Goal: Transaction & Acquisition: Download file/media

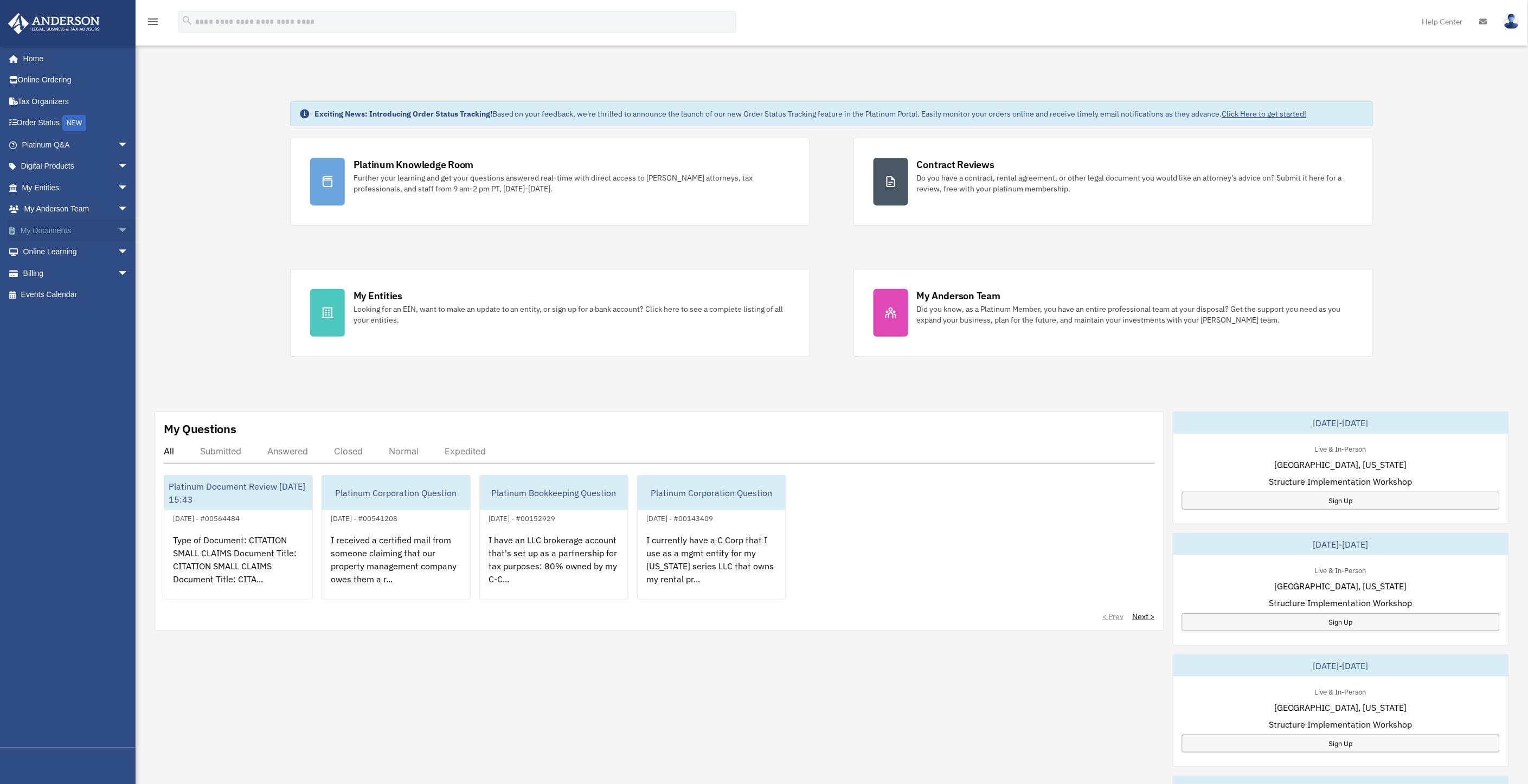
click at [118, 228] on span "arrow_drop_down" at bounding box center [128, 231] width 22 height 22
click at [43, 250] on link "Box" at bounding box center [80, 252] width 130 height 22
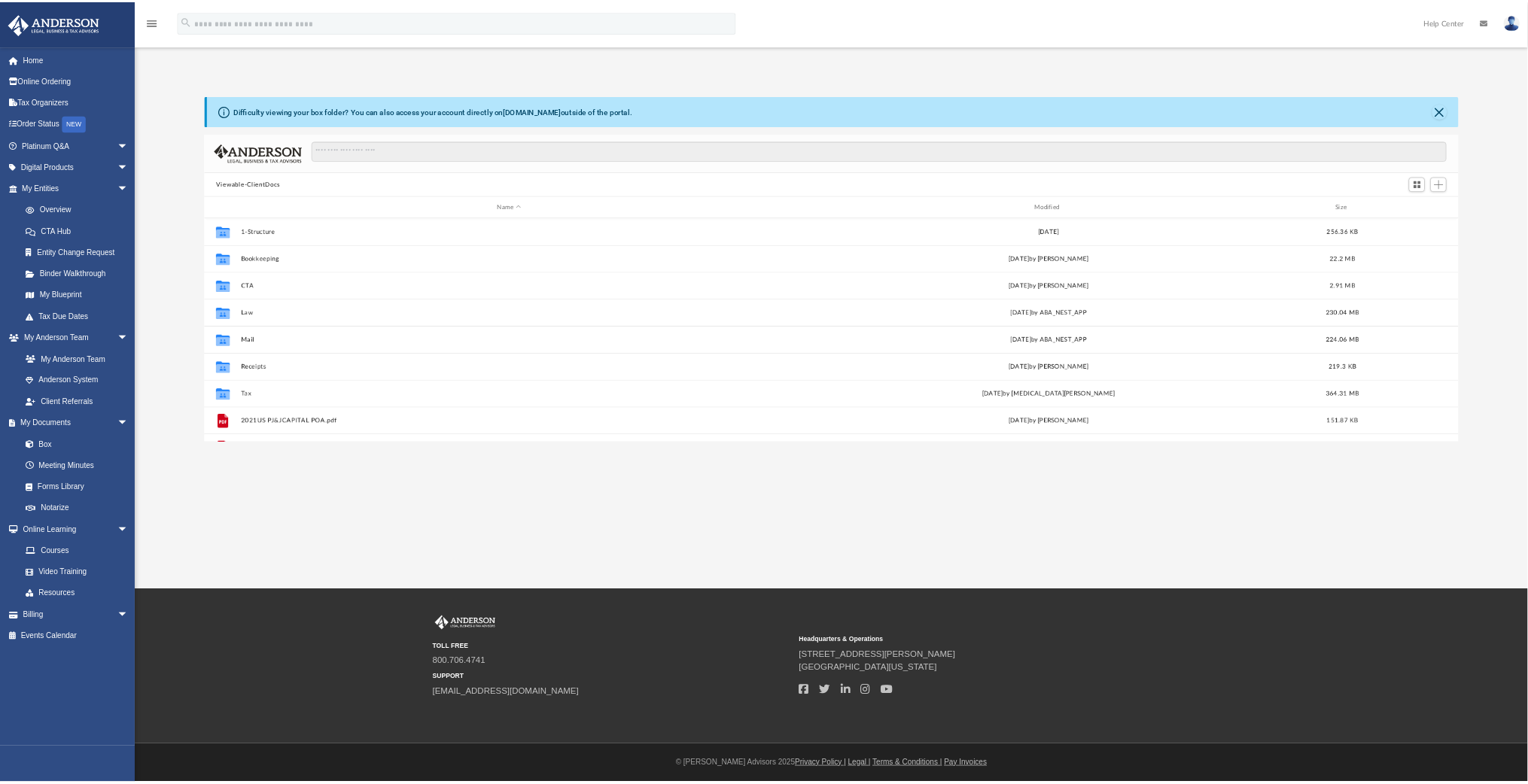
scroll to position [328, 1739]
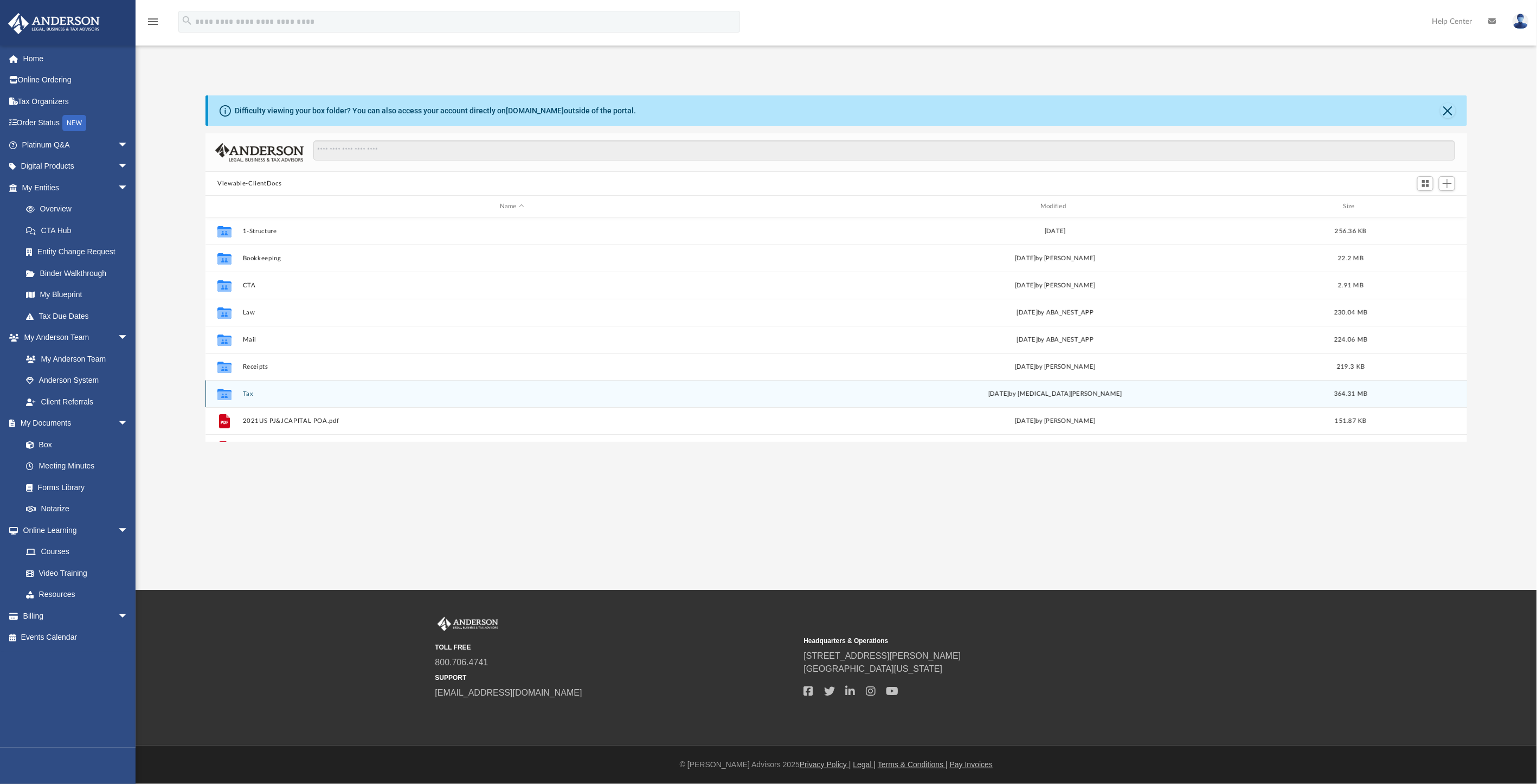
click at [249, 394] on button "Tax" at bounding box center [512, 393] width 538 height 7
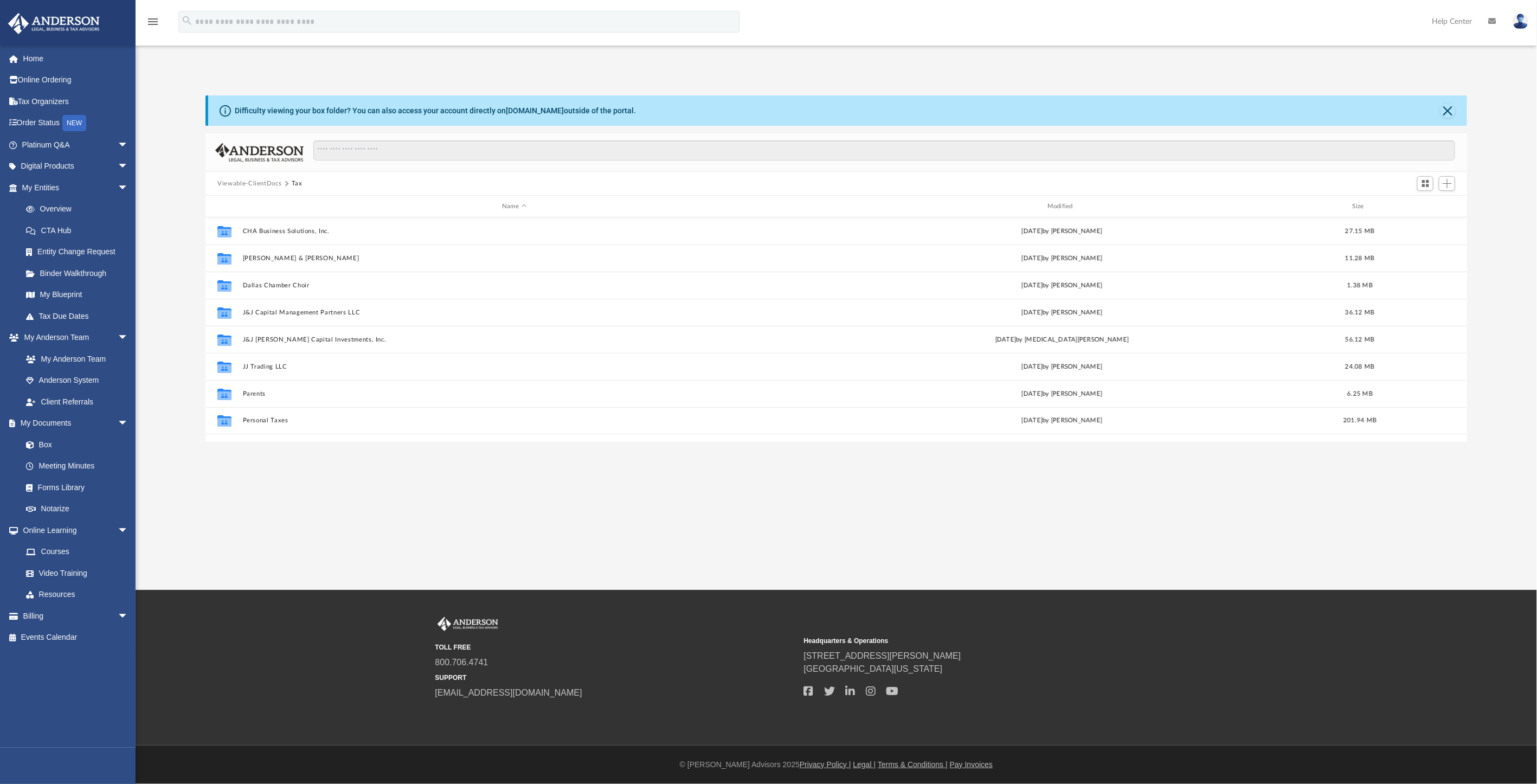
click at [1057, 201] on div "Name Modified Size" at bounding box center [836, 206] width 1262 height 22
click at [1061, 205] on div "Modified" at bounding box center [1062, 207] width 543 height 10
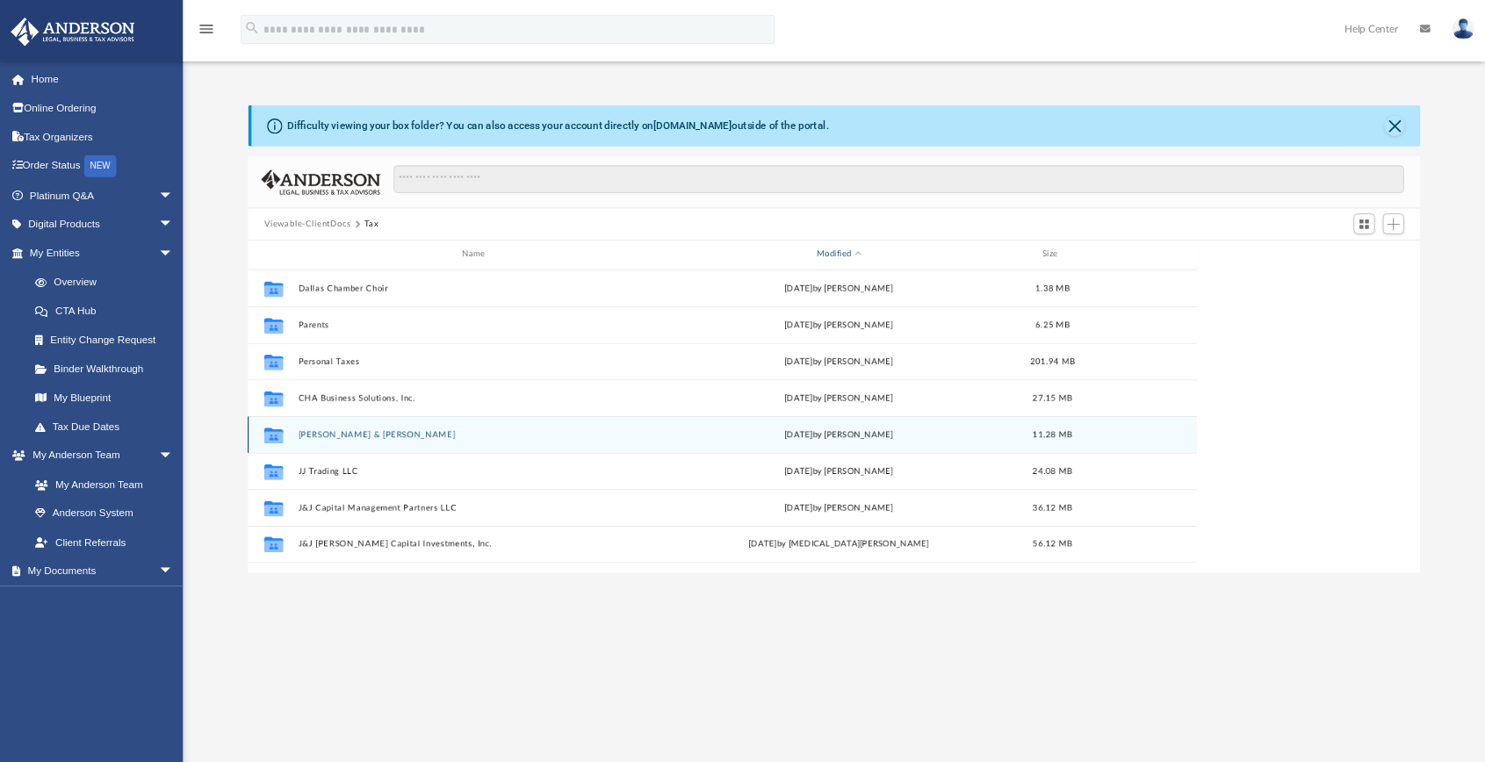
scroll to position [390, 1130]
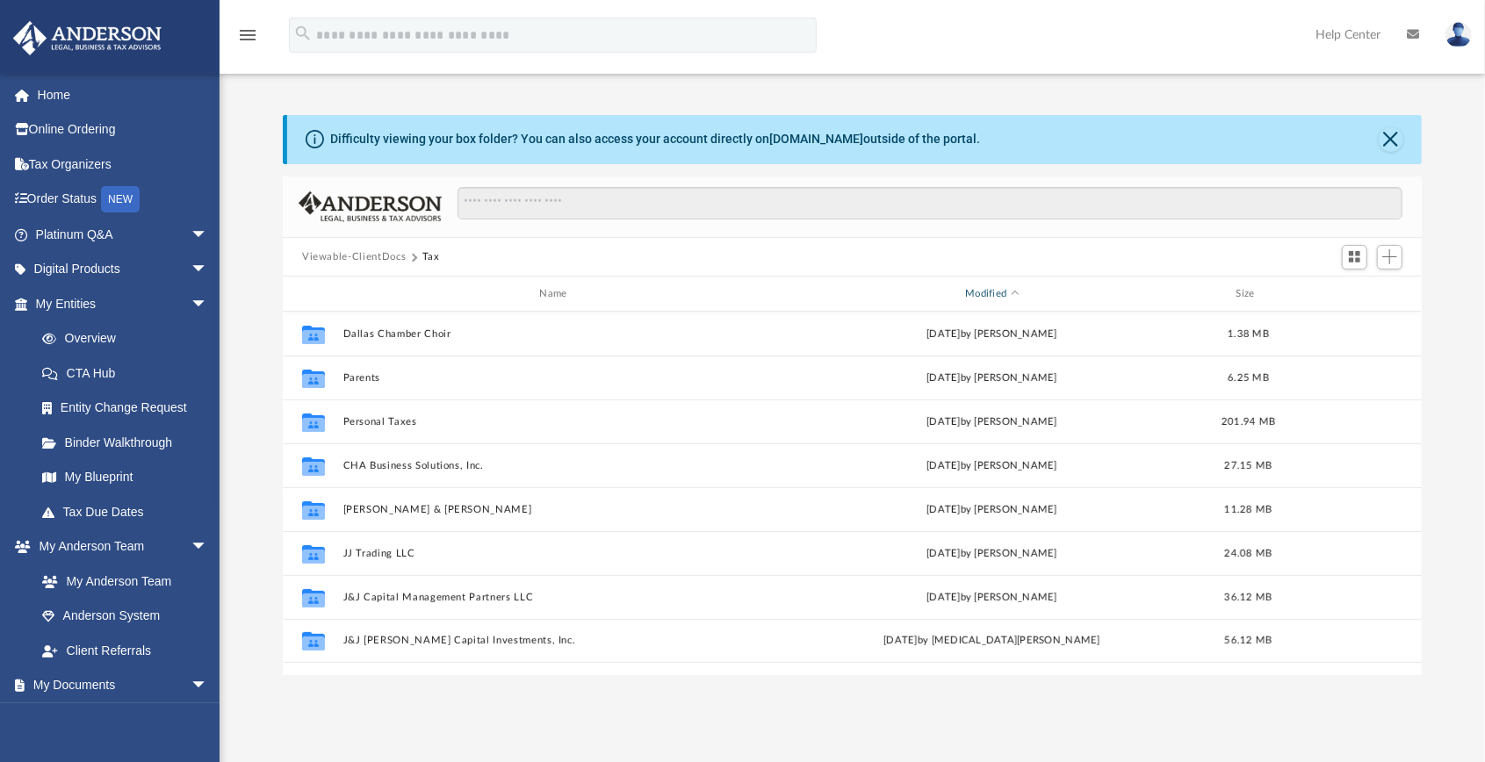
click at [988, 292] on div "Modified" at bounding box center [992, 294] width 428 height 16
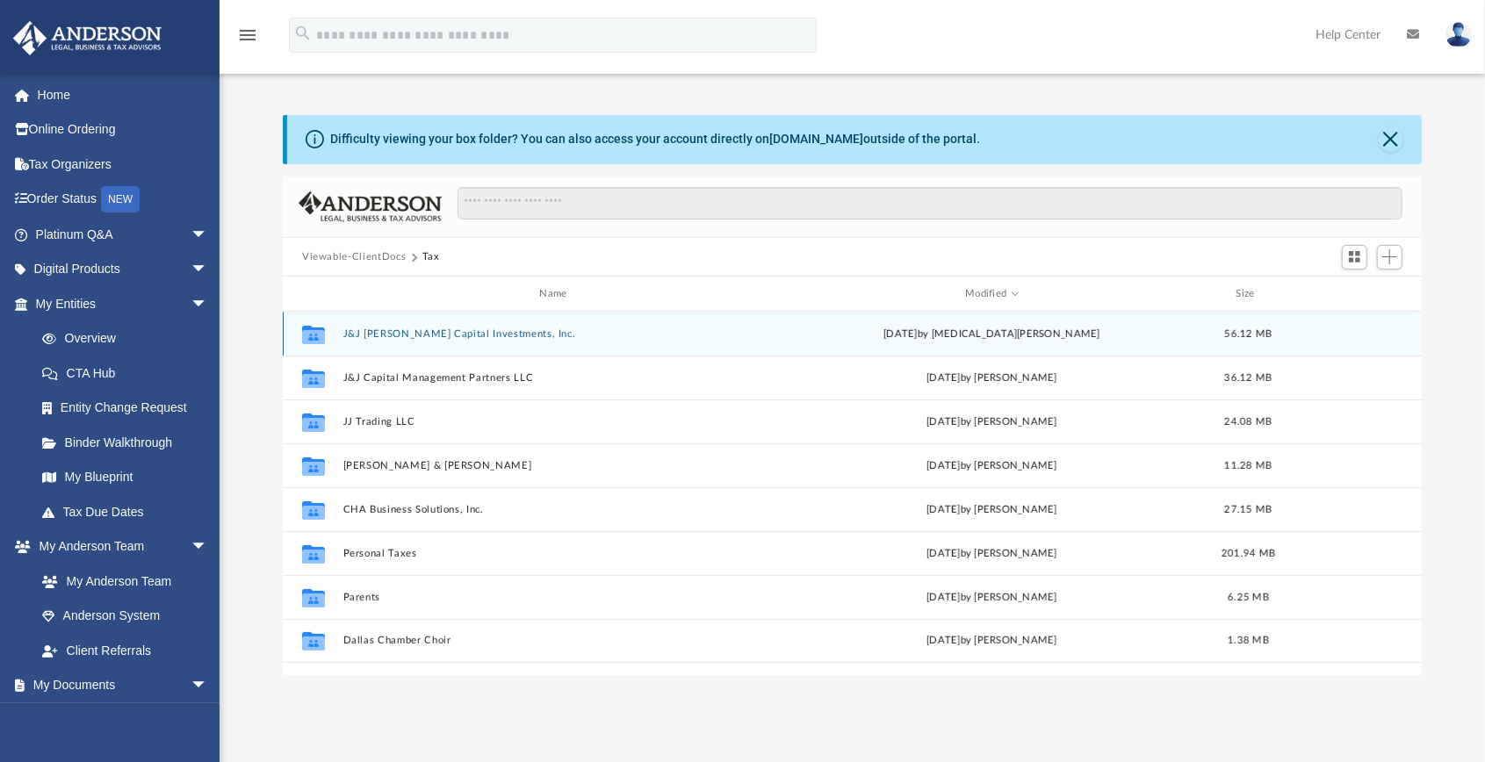
click at [504, 332] on button "J&J [PERSON_NAME] Capital Investments, Inc." at bounding box center [557, 333] width 428 height 11
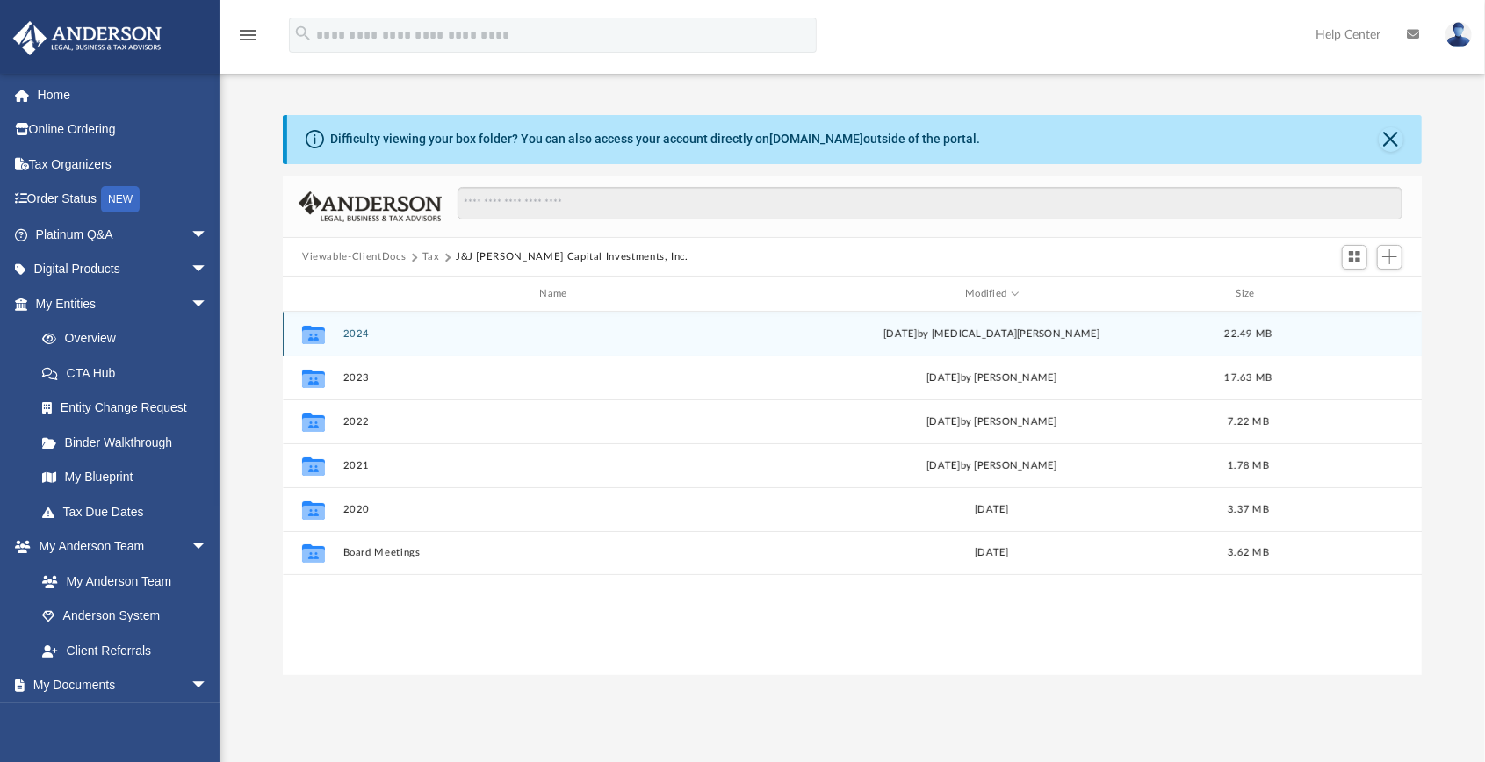
click at [353, 332] on button "2024" at bounding box center [557, 333] width 428 height 11
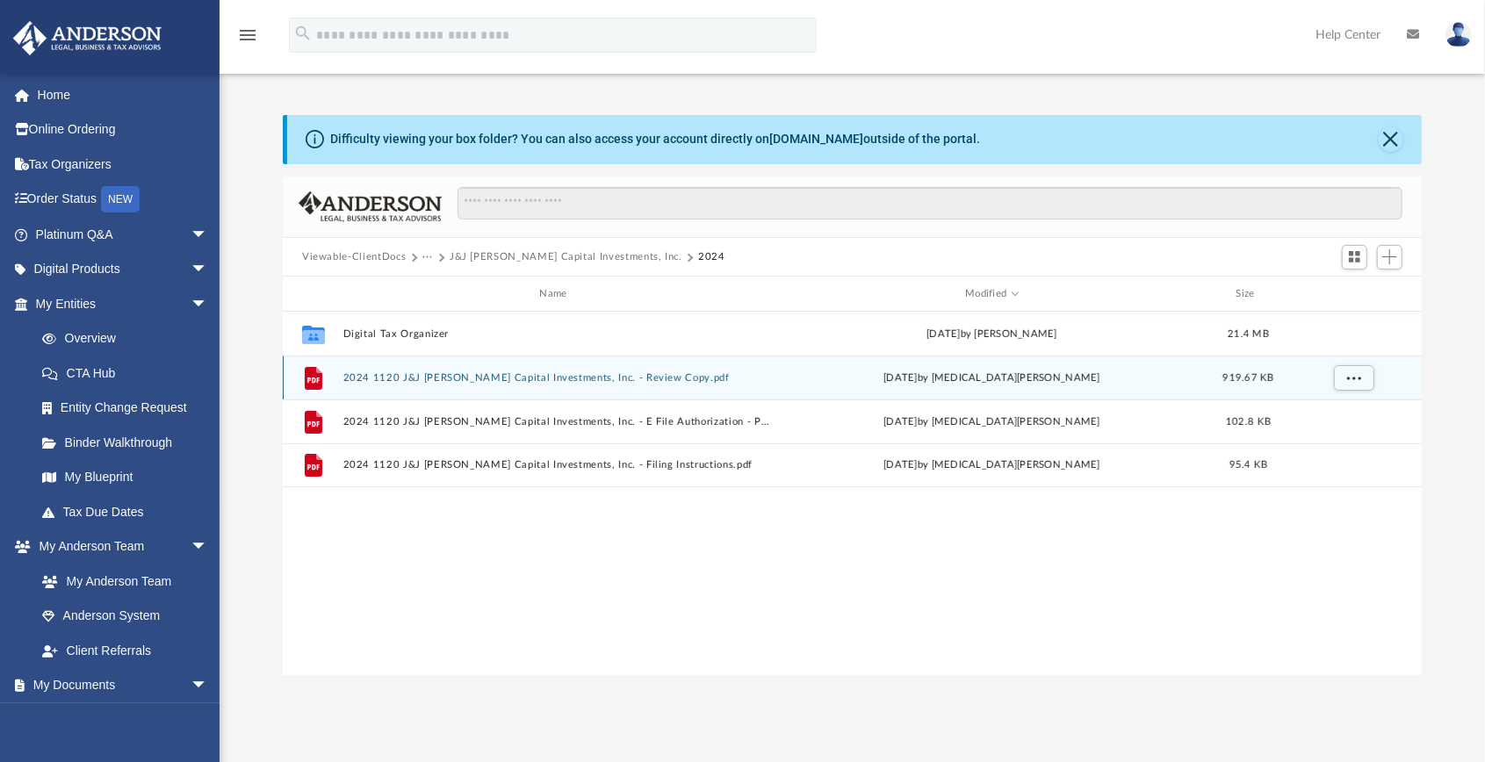
click at [631, 376] on button "2024 1120 J&J [PERSON_NAME] Capital Investments, Inc. - Review Copy.pdf" at bounding box center [557, 377] width 428 height 11
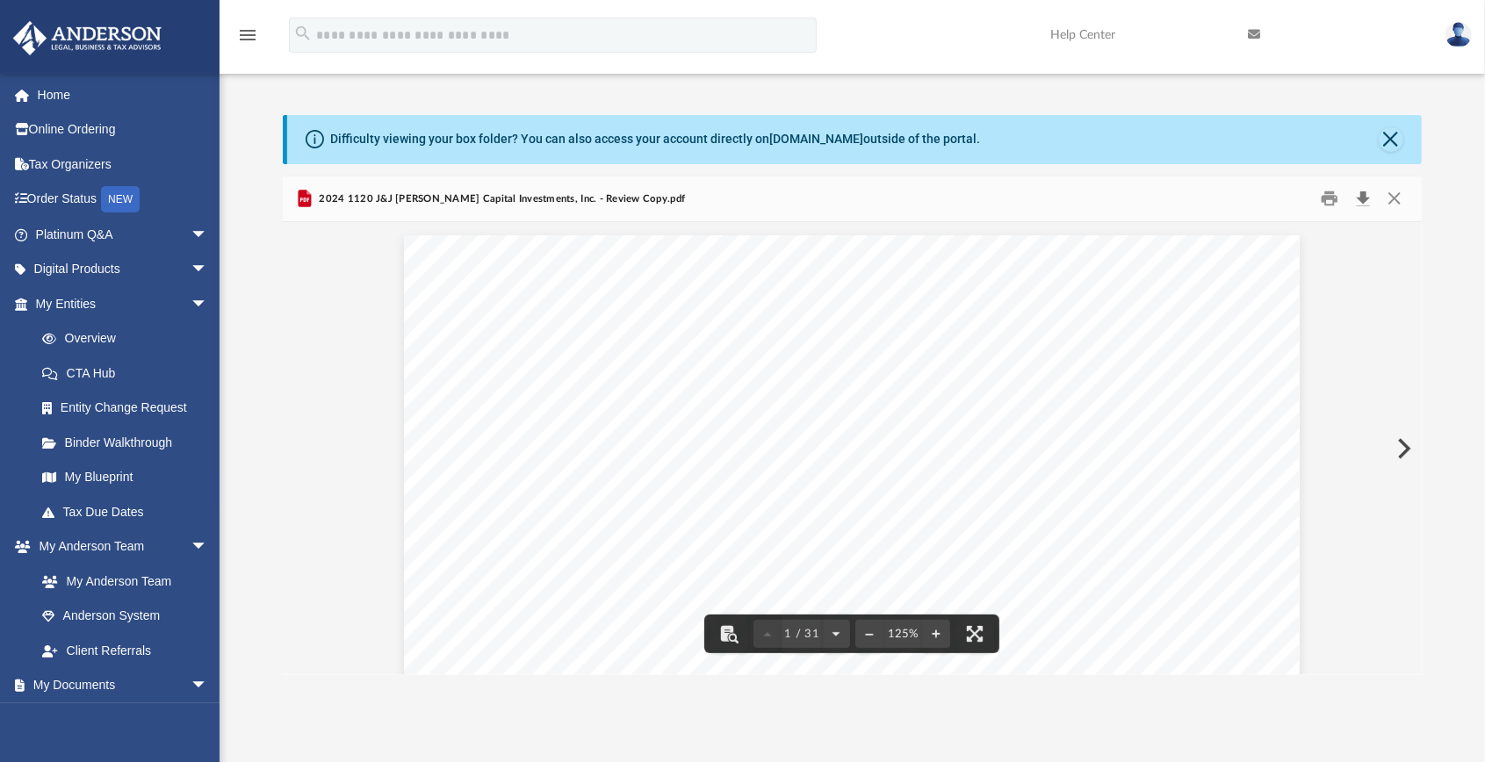
click at [1359, 198] on button "Download" at bounding box center [1363, 198] width 32 height 27
click at [1390, 126] on div "Difficulty viewing your box folder? You can also access your account directly o…" at bounding box center [854, 139] width 1134 height 49
click at [1394, 137] on button "Close" at bounding box center [1391, 139] width 25 height 25
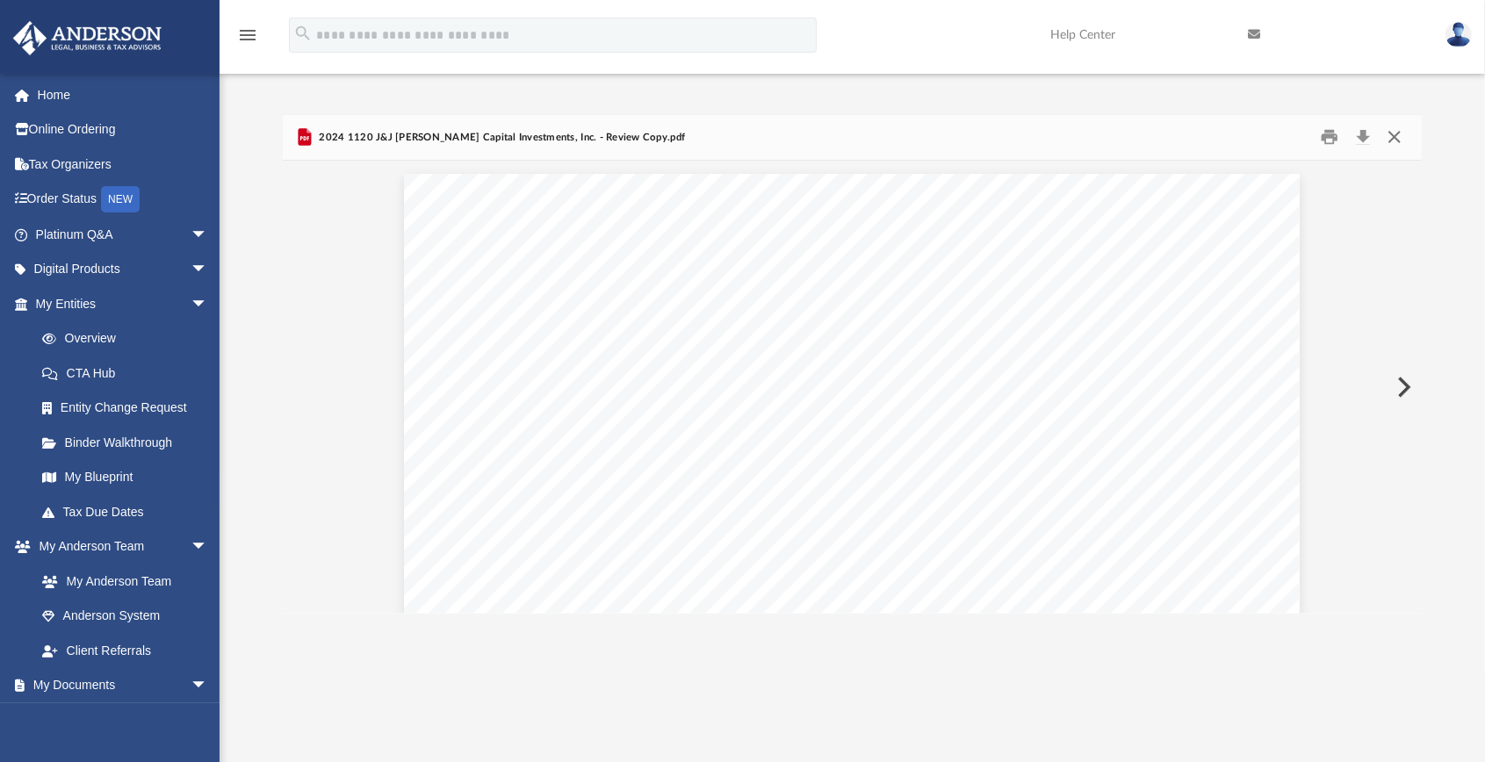
click at [1393, 138] on button "Close" at bounding box center [1395, 137] width 32 height 27
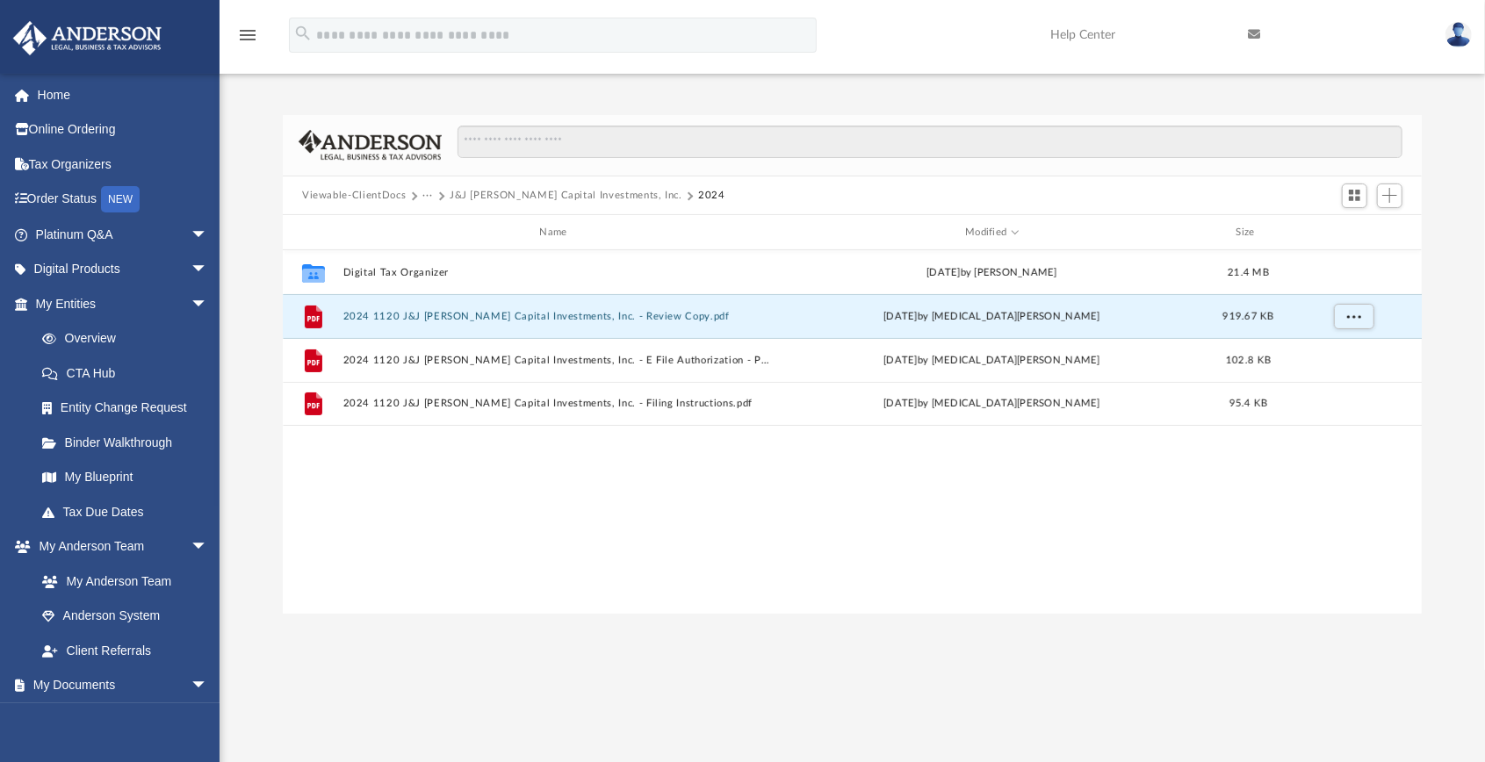
click at [495, 453] on div "Collaborated Folder Digital Tax Organizer [DATE] by [PERSON_NAME] 21.4 MB File …" at bounding box center [852, 432] width 1139 height 364
click at [488, 509] on div "Collaborated Folder Digital Tax Organizer [DATE] by [PERSON_NAME] 21.4 MB File …" at bounding box center [852, 432] width 1139 height 364
click at [126, 687] on link "My Documents arrow_drop_down" at bounding box center [123, 685] width 222 height 35
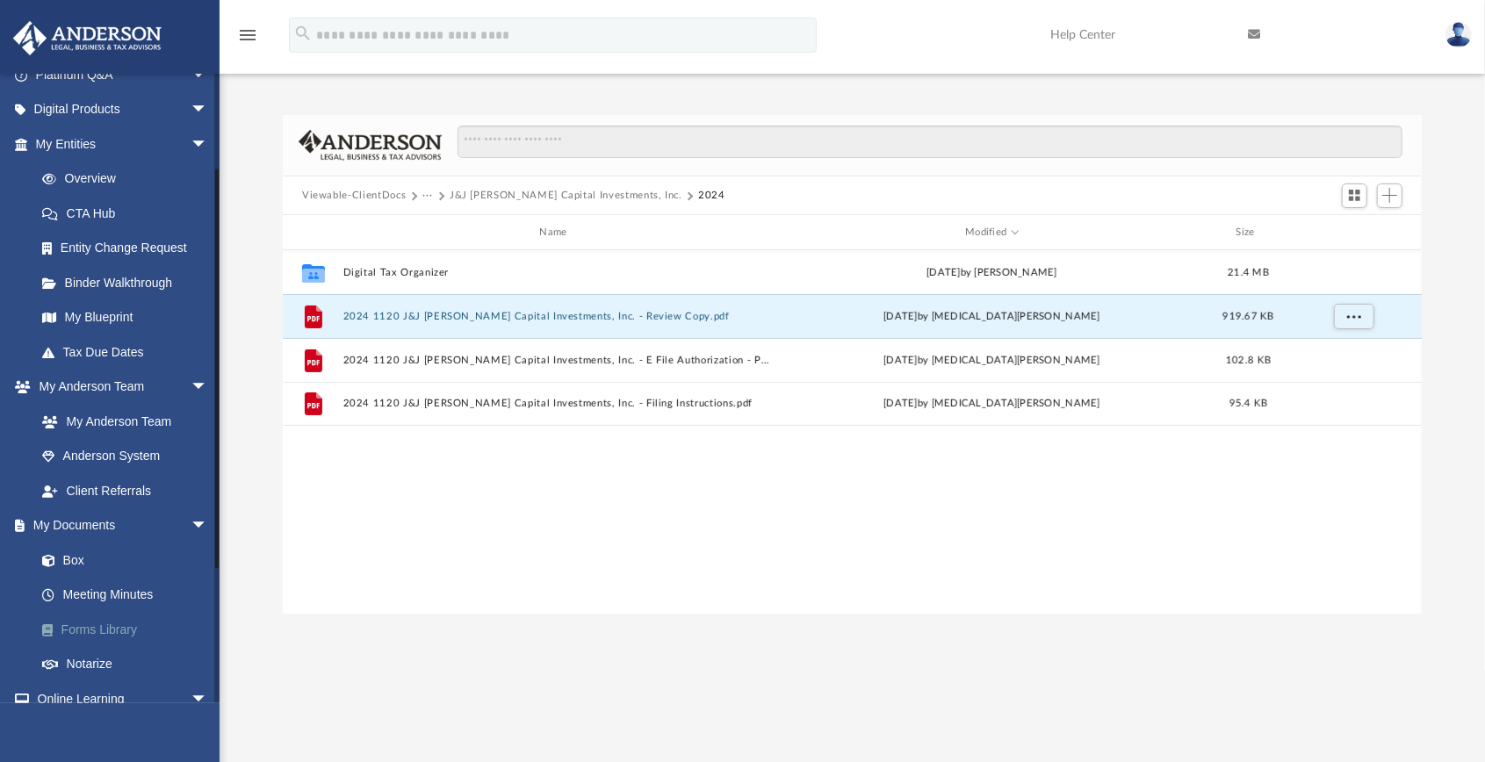
scroll to position [176, 0]
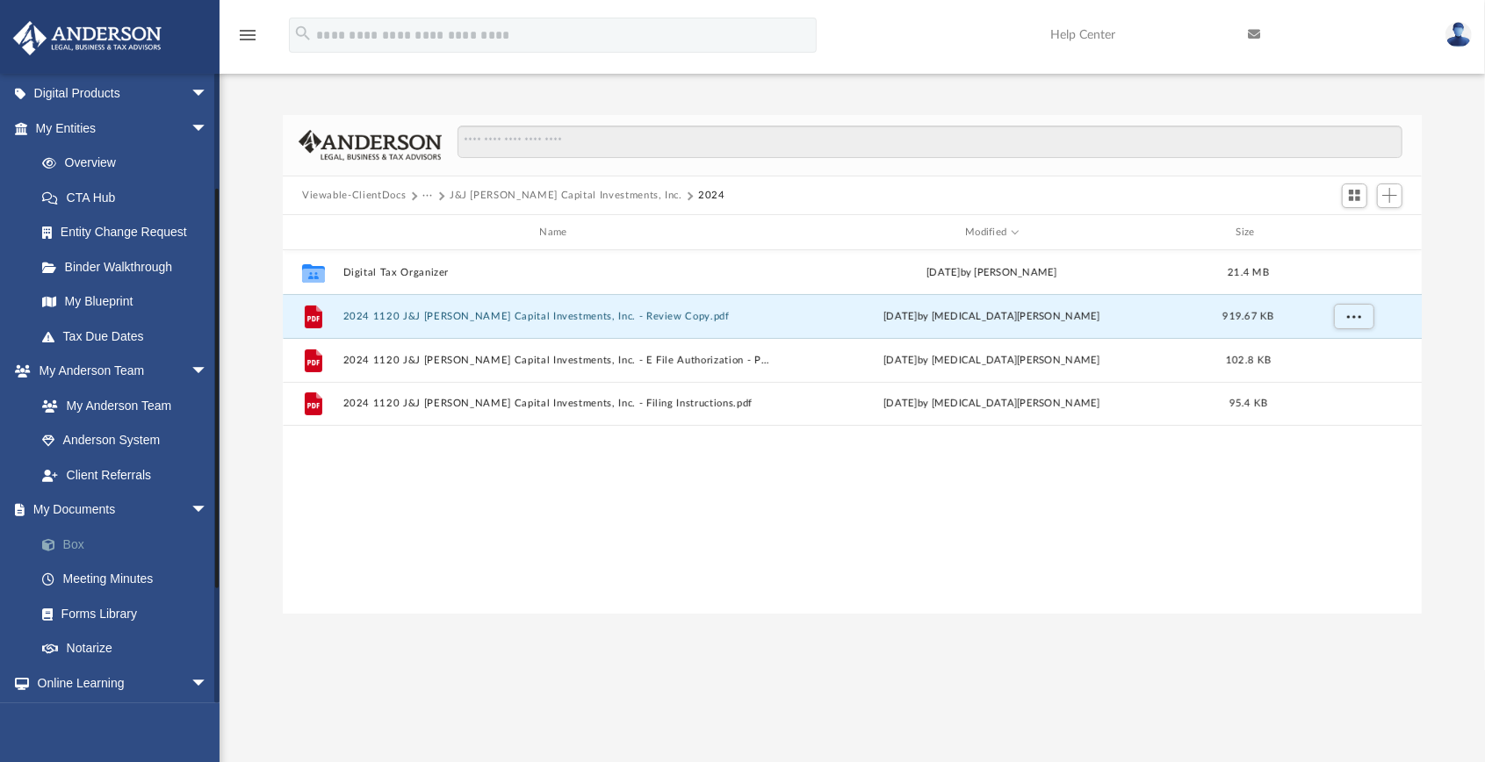
click at [90, 543] on link "Box" at bounding box center [130, 544] width 210 height 35
click at [545, 196] on button "J&J [PERSON_NAME] Capital Investments, Inc." at bounding box center [566, 196] width 233 height 16
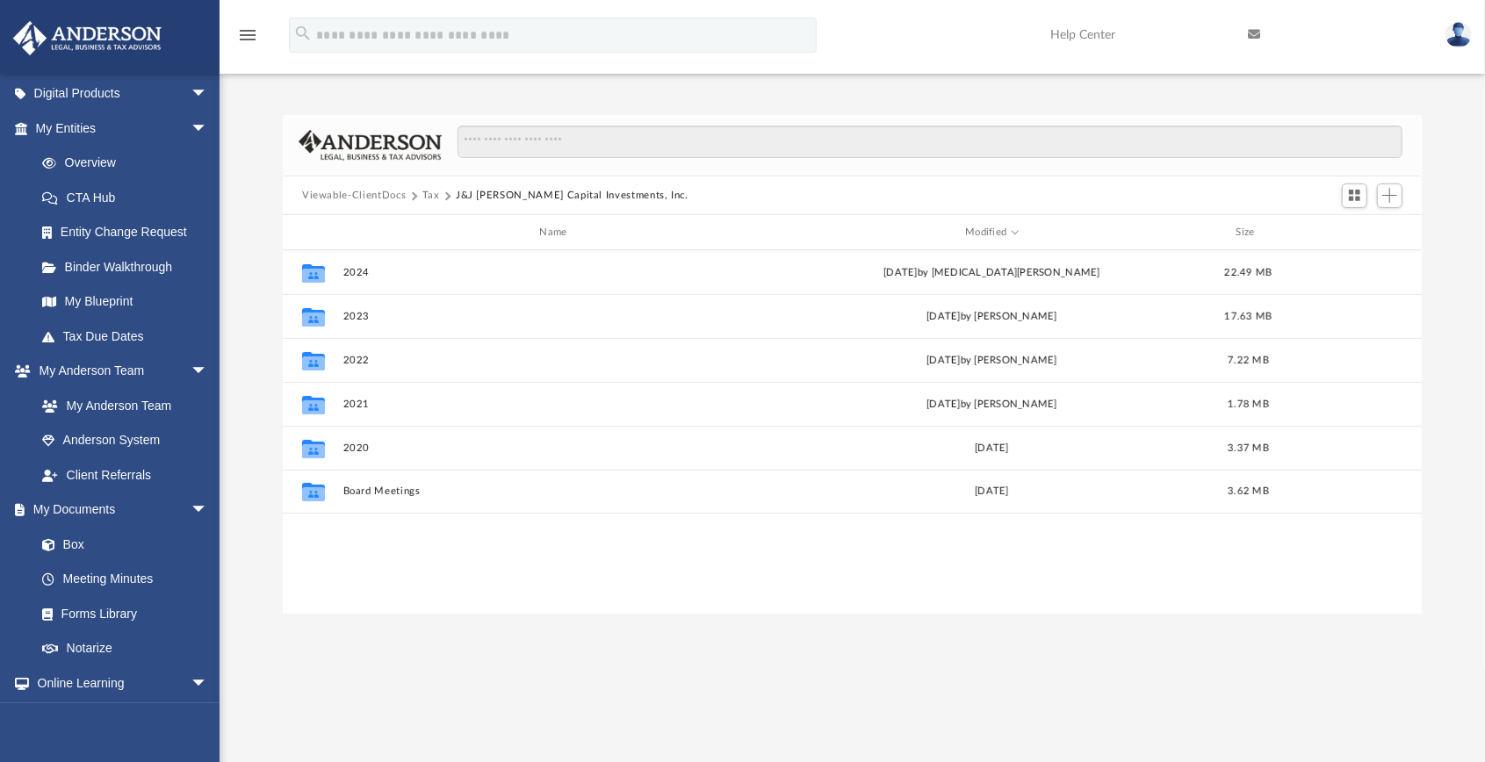
click at [358, 639] on div "App [PERSON_NAME][EMAIL_ADDRESS][DOMAIN_NAME] Sign Out [PERSON_NAME][EMAIL_ADDR…" at bounding box center [742, 477] width 1485 height 955
